Goal: Information Seeking & Learning: Learn about a topic

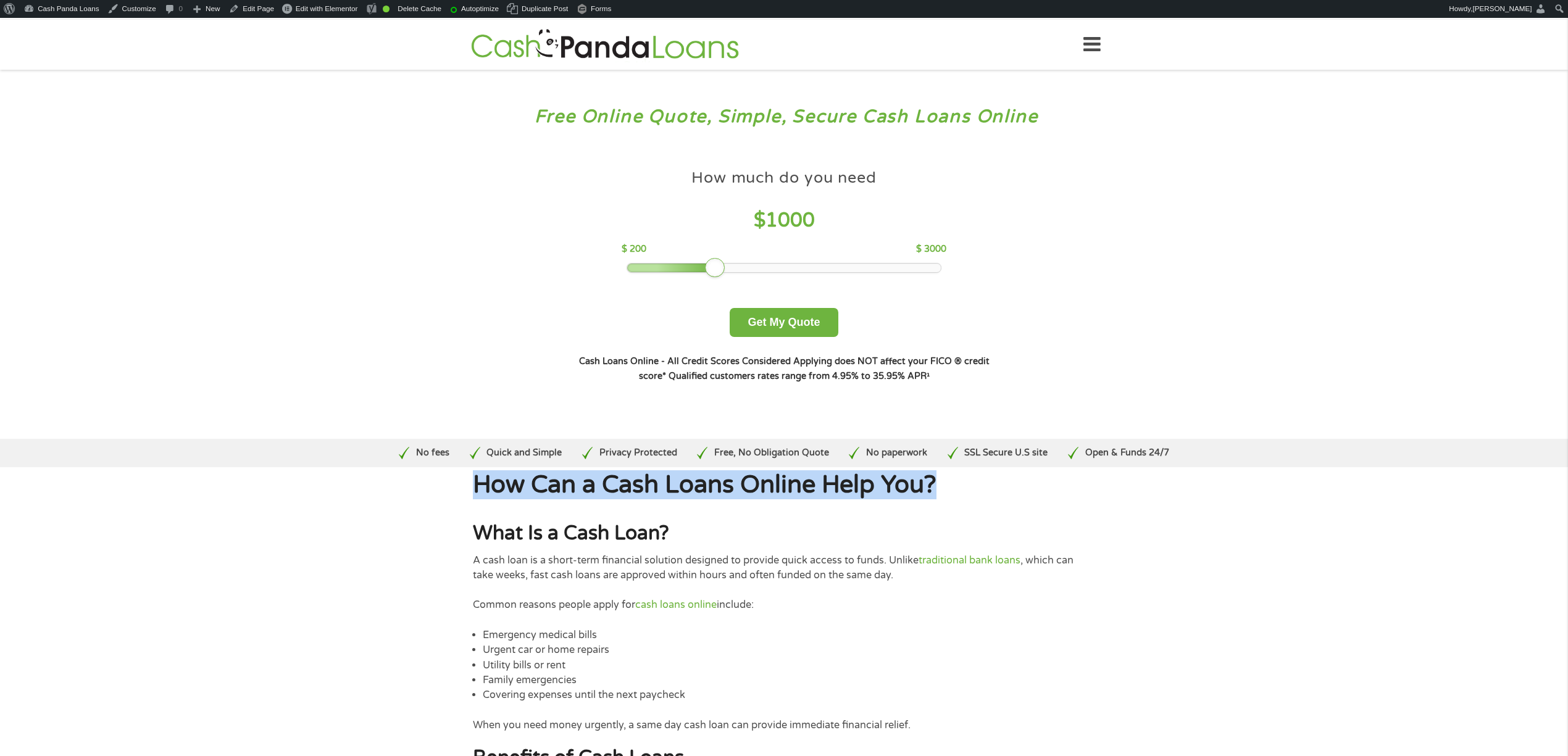
drag, startPoint x: 474, startPoint y: 486, endPoint x: 950, endPoint y: 489, distance: 476.0
click at [950, 489] on h1 "How Can a Cash Loans Online Help You?" at bounding box center [784, 485] width 623 height 25
copy h1 "How Can a Cash Loans Online Help You?"
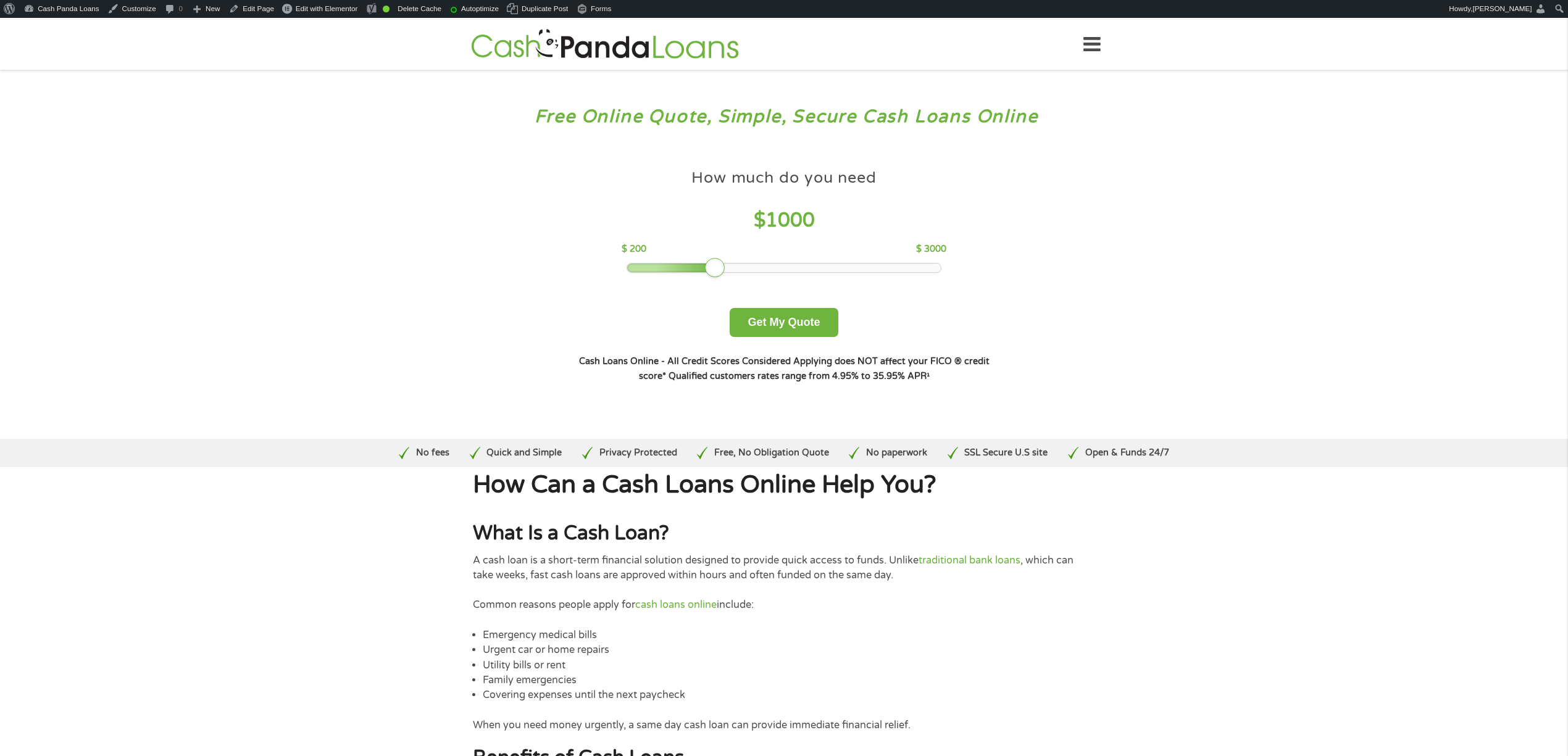
click at [473, 533] on h2 "What Is a Cash Loan?" at bounding box center [784, 534] width 623 height 25
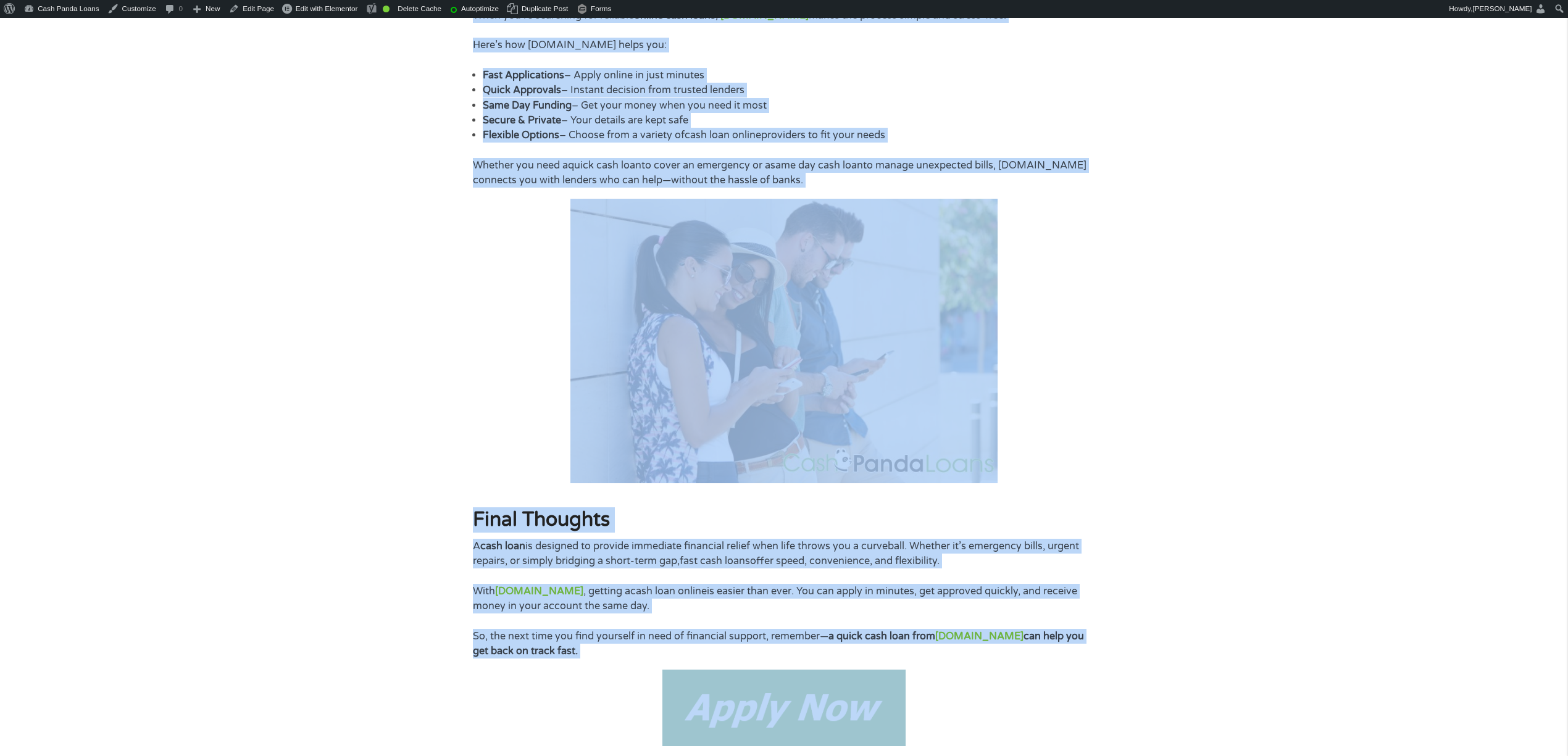
scroll to position [2503, 0]
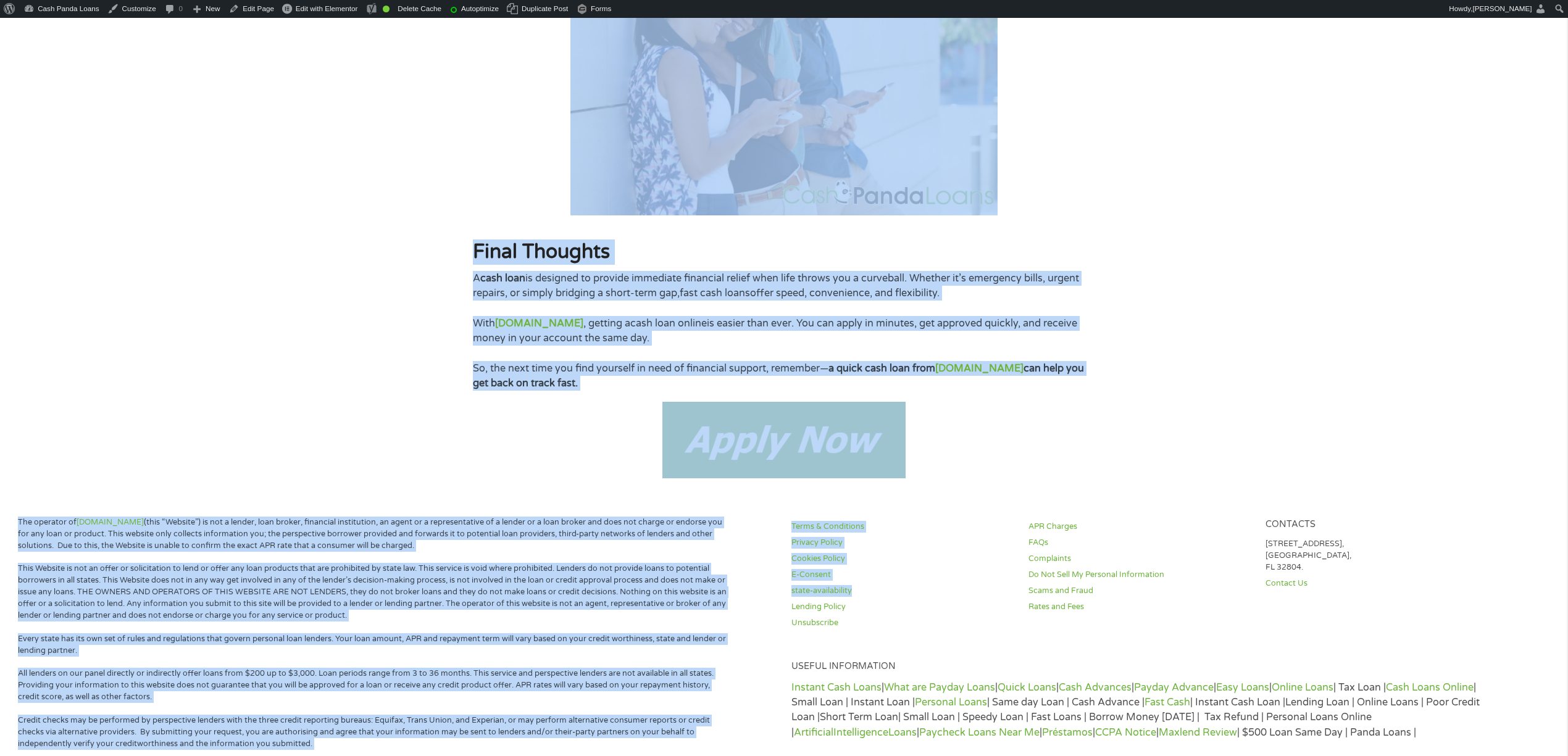
drag, startPoint x: 472, startPoint y: 533, endPoint x: 903, endPoint y: 384, distance: 456.0
copy div "What Is a Cash Loan? A cash loan is a short-term financial solution designed to…"
click at [934, 682] on link "What are Payday Loans" at bounding box center [939, 687] width 111 height 12
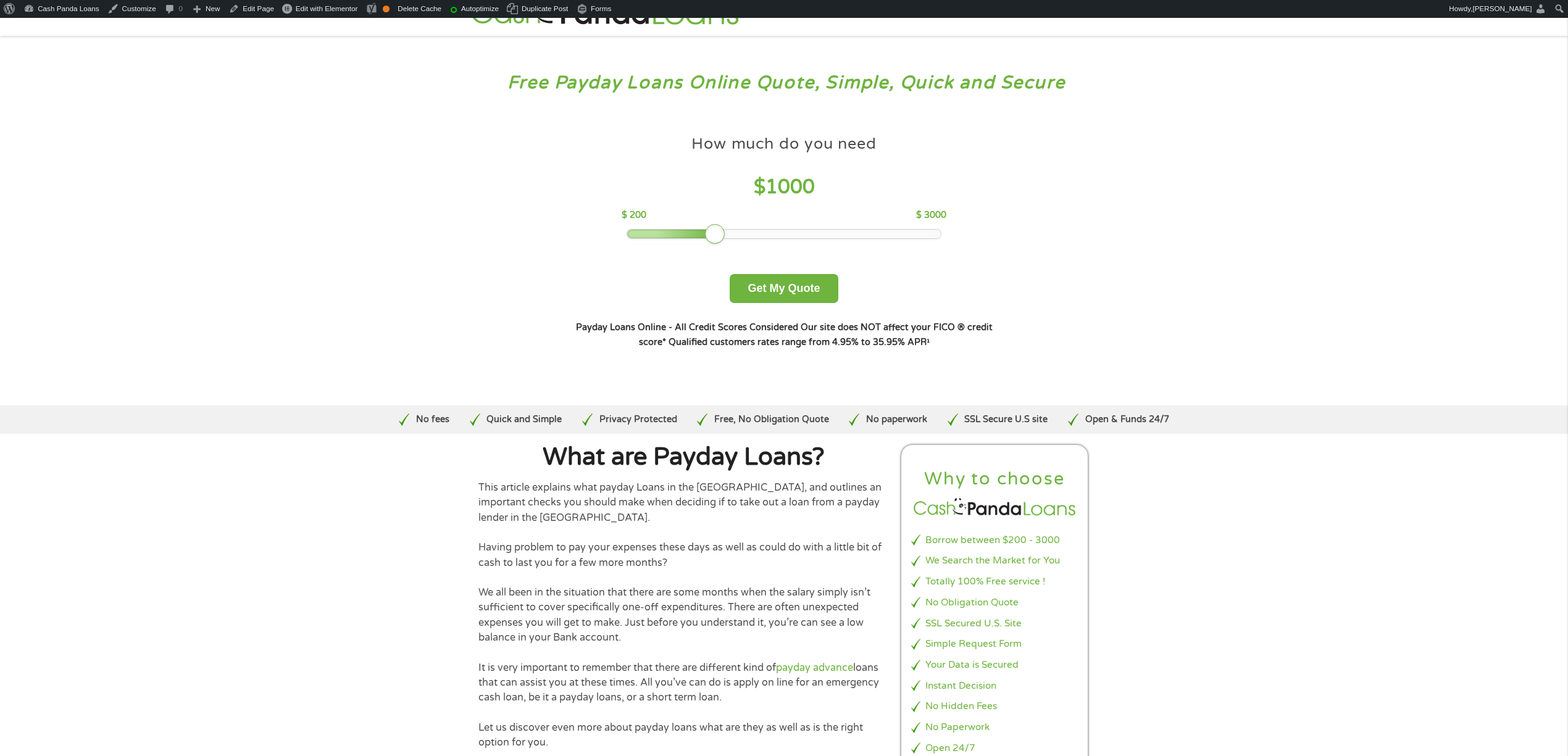
scroll to position [247, 0]
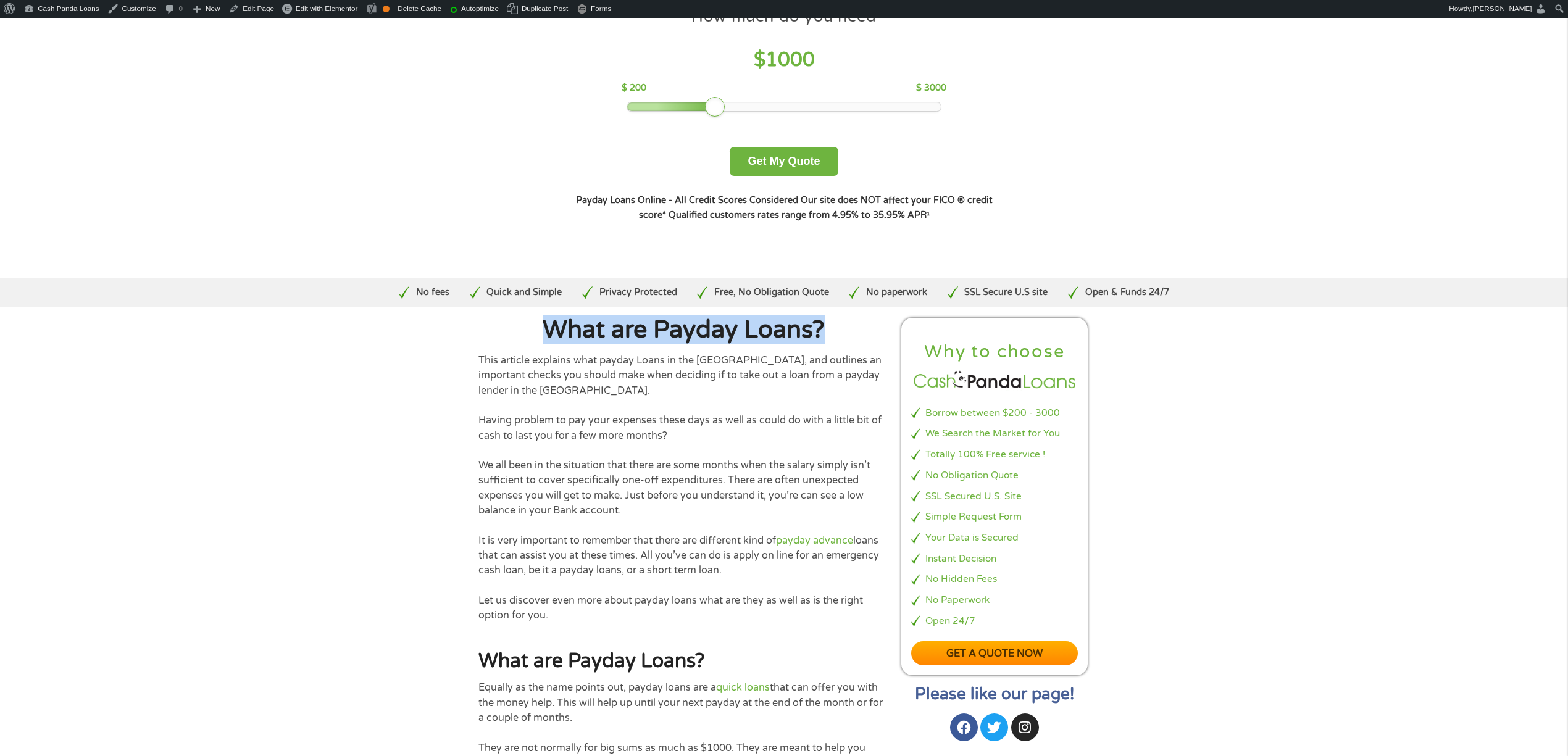
drag, startPoint x: 543, startPoint y: 264, endPoint x: 830, endPoint y: 267, distance: 287.0
click at [830, 317] on h1 "What are Payday Loans?" at bounding box center [684, 330] width 410 height 25
copy h1 "What are Payday Loans?"
click at [527, 353] on p "This article explains what payday Loans in the [GEOGRAPHIC_DATA], and outlines …" at bounding box center [684, 375] width 410 height 45
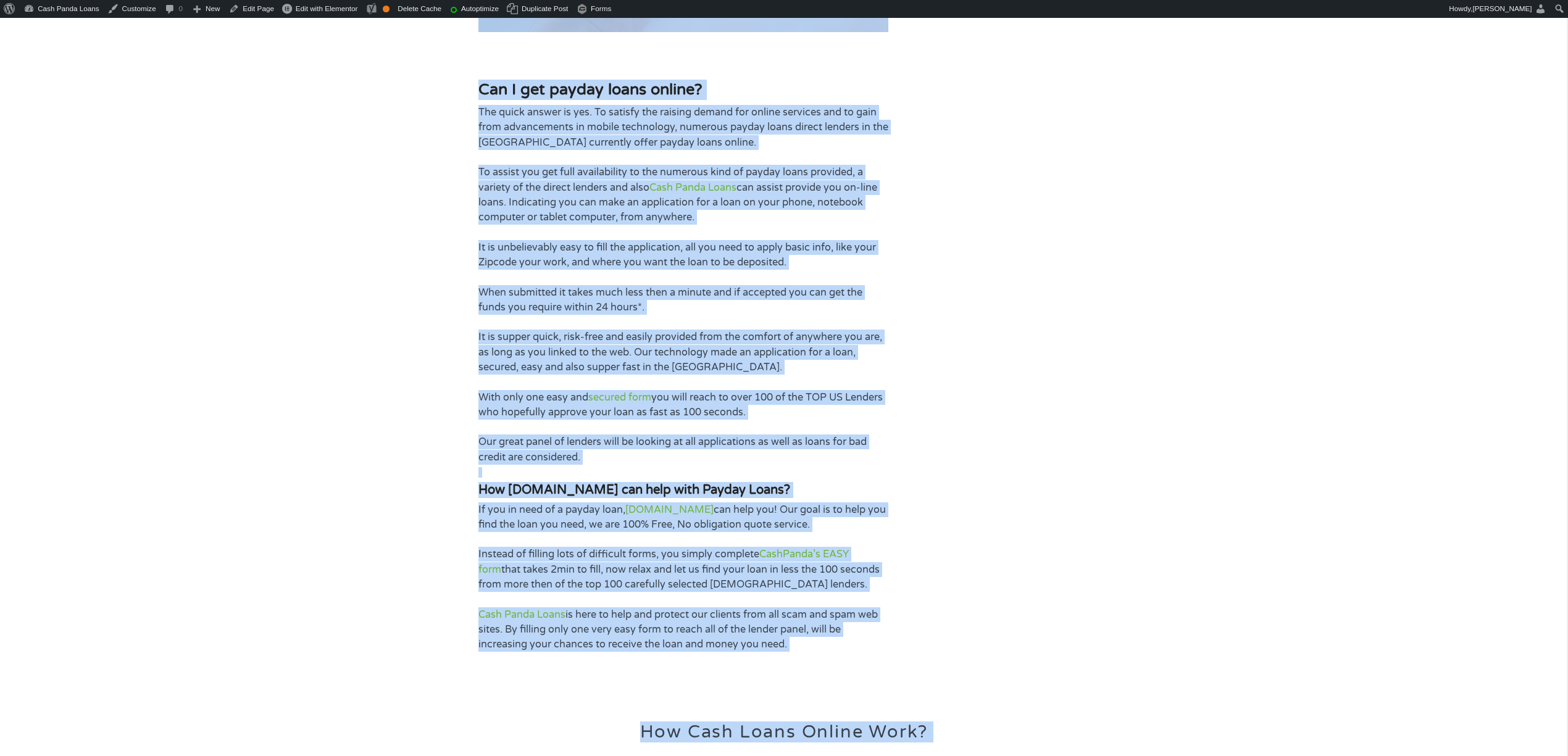
scroll to position [2694, 0]
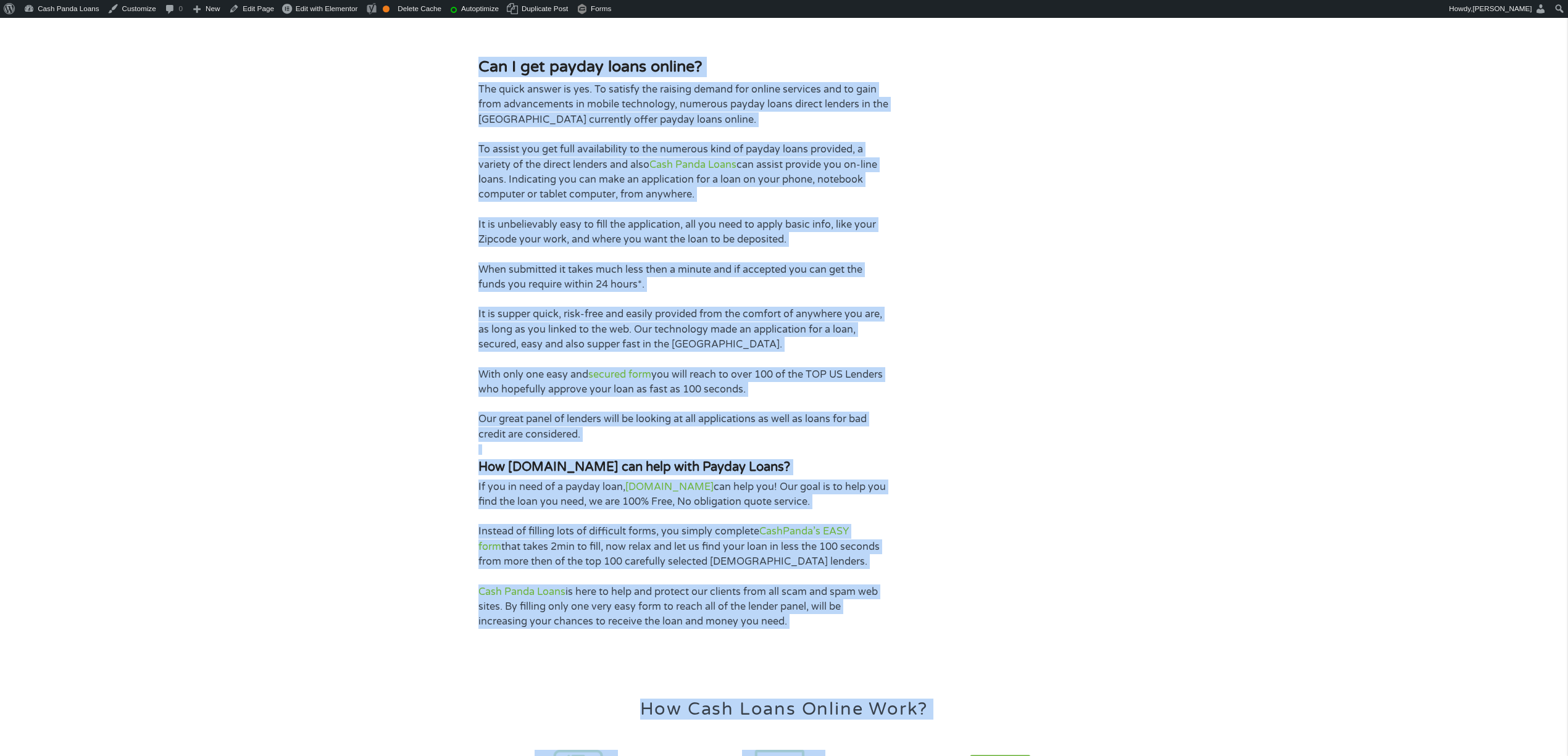
drag, startPoint x: 478, startPoint y: 296, endPoint x: 836, endPoint y: 526, distance: 425.5
copy div "Lore ipsumdo sitametc adip elitse Doeiu te inc UT, lab etdolore ma aliquaeni ad…"
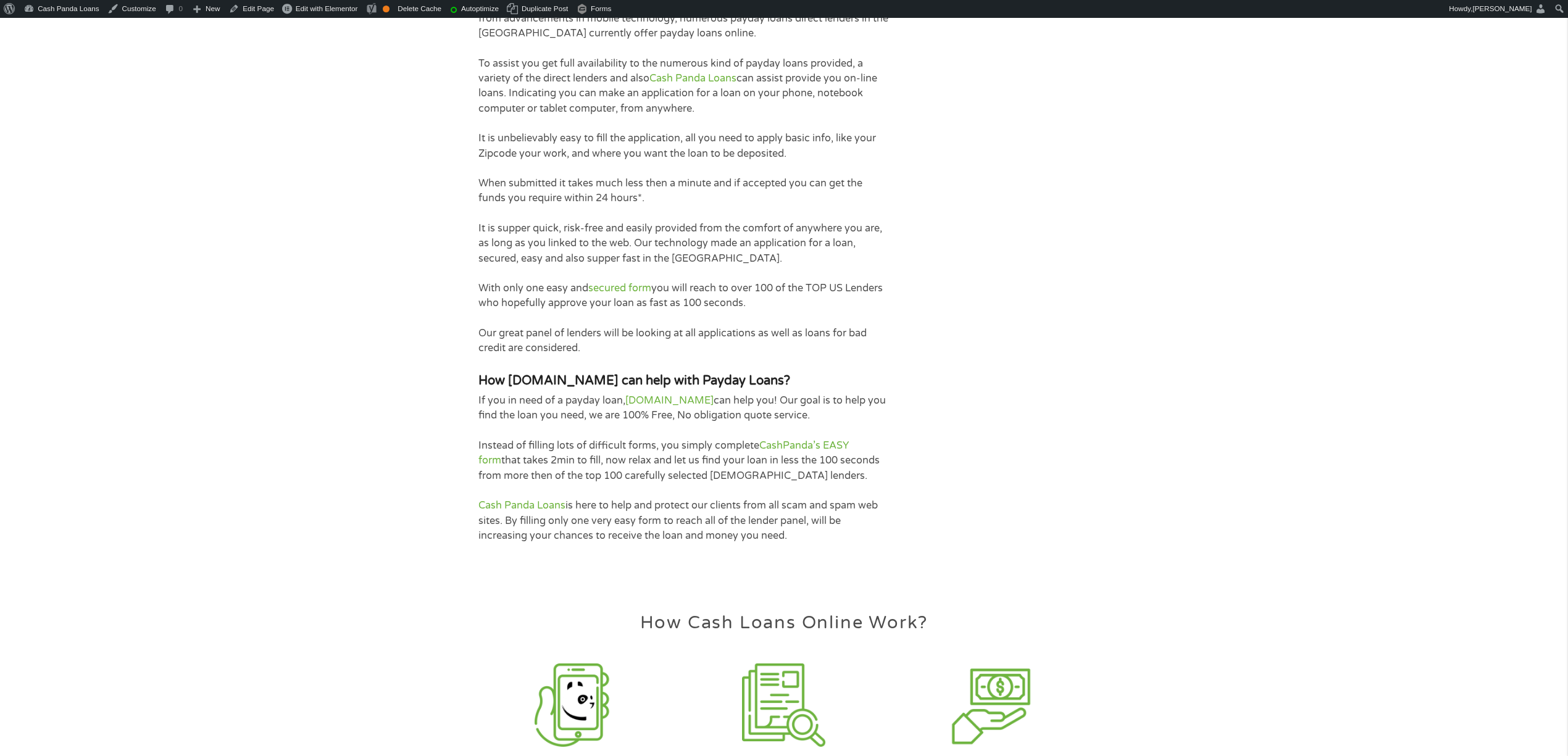
drag, startPoint x: 917, startPoint y: 535, endPoint x: 914, endPoint y: 549, distance: 14.3
drag, startPoint x: 479, startPoint y: 366, endPoint x: 843, endPoint y: 383, distance: 364.4
click at [843, 393] on p "If you in need of a payday loan, [DOMAIN_NAME] can help you! Our goal is to hel…" at bounding box center [684, 408] width 410 height 30
